Goal: Task Accomplishment & Management: Use online tool/utility

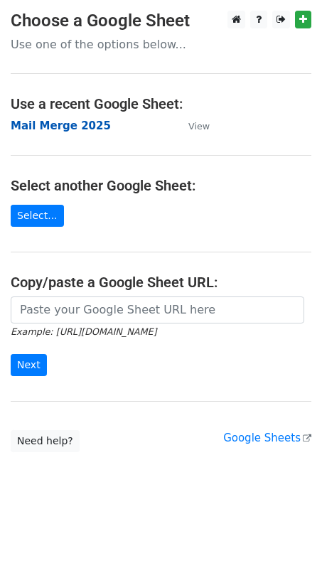
click at [45, 126] on strong "Mail Merge 2025" at bounding box center [61, 125] width 100 height 13
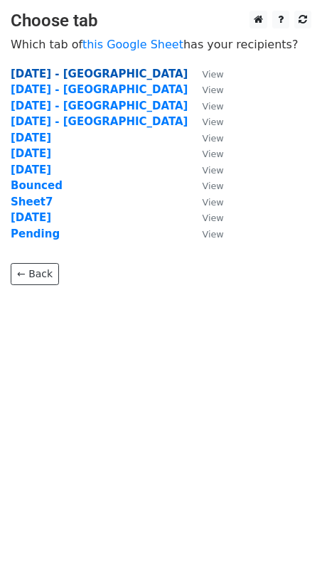
click at [55, 70] on strong "[DATE] - [GEOGRAPHIC_DATA]" at bounding box center [99, 73] width 177 height 13
